Goal: Task Accomplishment & Management: Manage account settings

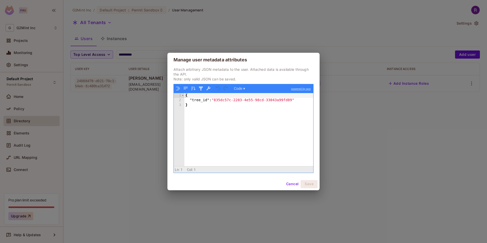
drag, startPoint x: 294, startPoint y: 183, endPoint x: 262, endPoint y: 144, distance: 50.7
click at [294, 183] on button "Cancel" at bounding box center [292, 184] width 16 height 8
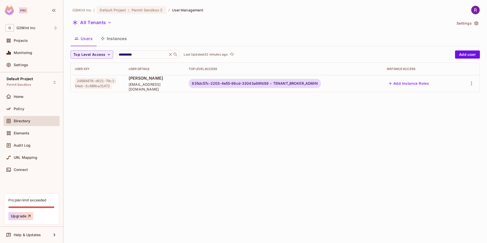
click at [204, 57] on div "Last Updated 32 minutes ago" at bounding box center [209, 55] width 51 height 6
click at [231, 55] on icon "refresh" at bounding box center [232, 54] width 4 height 4
click at [471, 82] on icon "button" at bounding box center [471, 83] width 1 height 4
click at [439, 118] on div "Edit Attributes" at bounding box center [451, 117] width 25 height 5
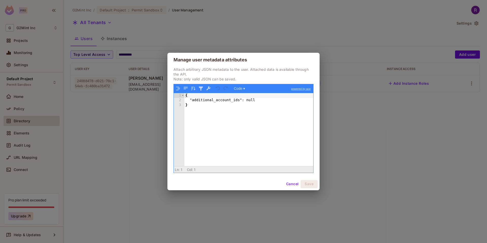
click at [286, 23] on div "Manage user metadata attributes Attach arbitrary JSON metadata to the user. Att…" at bounding box center [243, 121] width 487 height 243
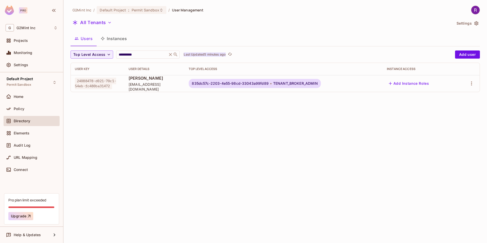
click at [224, 53] on p "Last Updated 5 minutes ago" at bounding box center [205, 55] width 42 height 4
click at [471, 85] on icon "button" at bounding box center [472, 83] width 6 height 6
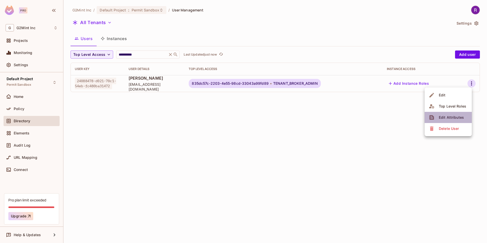
click at [438, 118] on span "Edit Attributes" at bounding box center [452, 117] width 28 height 8
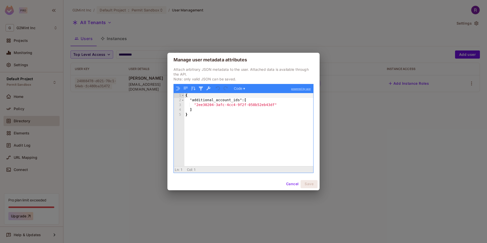
click at [268, 23] on div "Manage user metadata attributes Attach arbitrary JSON metadata to the user. Att…" at bounding box center [243, 121] width 487 height 243
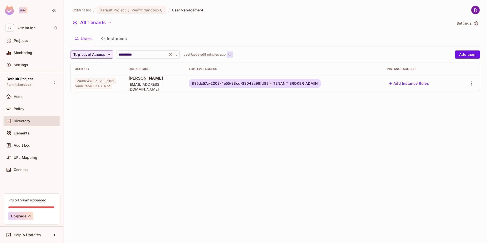
click at [231, 54] on icon "refresh" at bounding box center [230, 54] width 4 height 3
click at [473, 84] on icon "button" at bounding box center [472, 83] width 6 height 6
click at [445, 118] on div "Edit Attributes" at bounding box center [451, 117] width 25 height 5
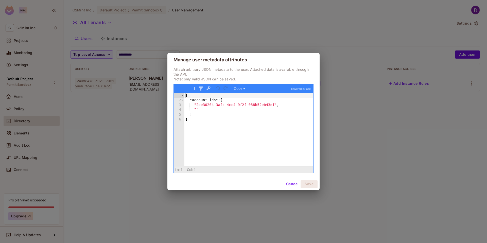
drag, startPoint x: 259, startPoint y: 29, endPoint x: 251, endPoint y: 28, distance: 8.4
click at [259, 29] on div "Manage user metadata attributes Attach arbitrary JSON metadata to the user. Att…" at bounding box center [243, 121] width 487 height 243
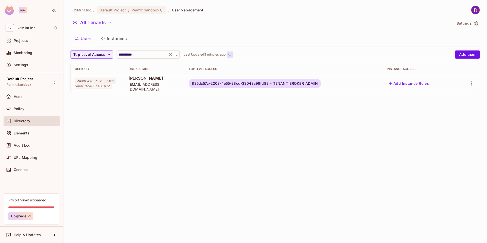
click at [231, 54] on icon "refresh" at bounding box center [230, 54] width 4 height 3
click at [473, 82] on icon "button" at bounding box center [472, 83] width 6 height 6
click at [450, 117] on div "Edit Attributes" at bounding box center [451, 117] width 25 height 5
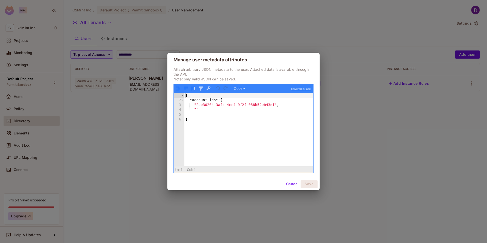
click at [291, 3] on div "Manage user metadata attributes Attach arbitrary JSON metadata to the user. Att…" at bounding box center [243, 121] width 487 height 243
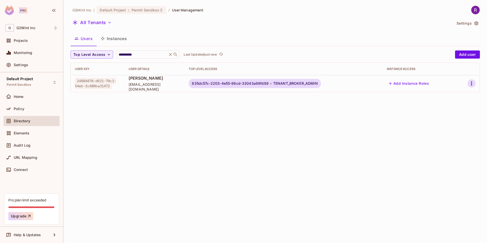
click at [470, 83] on icon "button" at bounding box center [472, 83] width 6 height 6
click at [450, 118] on div "Edit Attributes" at bounding box center [451, 117] width 25 height 5
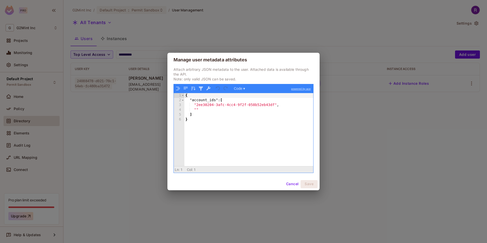
click at [290, 184] on button "Cancel" at bounding box center [292, 184] width 16 height 8
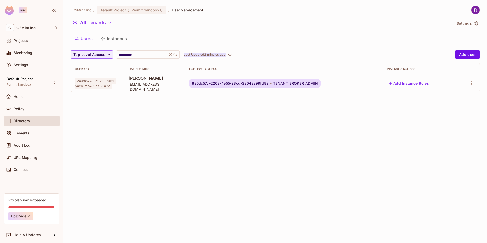
click at [221, 53] on p "Last Updated 2 minutes ago" at bounding box center [205, 55] width 42 height 4
click at [472, 84] on icon "button" at bounding box center [471, 83] width 1 height 4
click at [447, 119] on div "Edit Attributes" at bounding box center [451, 117] width 25 height 5
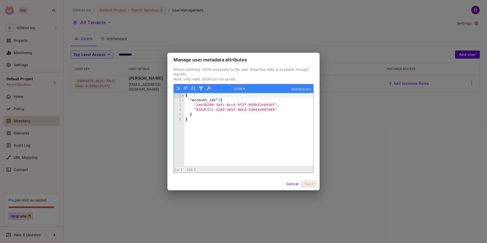
click at [313, 26] on div "Manage user metadata attributes Attach arbitrary JSON metadata to the user. Att…" at bounding box center [243, 121] width 487 height 243
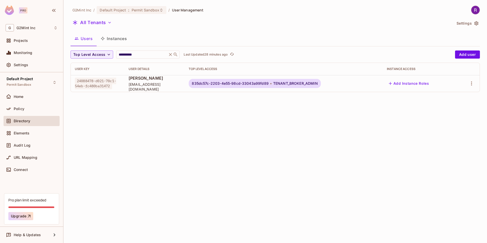
click at [223, 52] on div "Last Updated 28 minutes ago" at bounding box center [209, 55] width 51 height 6
click at [223, 55] on p "Last Updated 28 minutes ago" at bounding box center [206, 55] width 44 height 4
click at [470, 83] on icon "button" at bounding box center [472, 83] width 6 height 6
click at [447, 117] on div "Edit Attributes" at bounding box center [451, 117] width 25 height 5
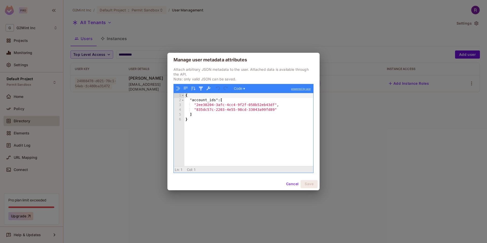
click at [273, 19] on div "Manage user metadata attributes Attach arbitrary JSON metadata to the user. Att…" at bounding box center [243, 121] width 487 height 243
